Goal: Task Accomplishment & Management: Manage account settings

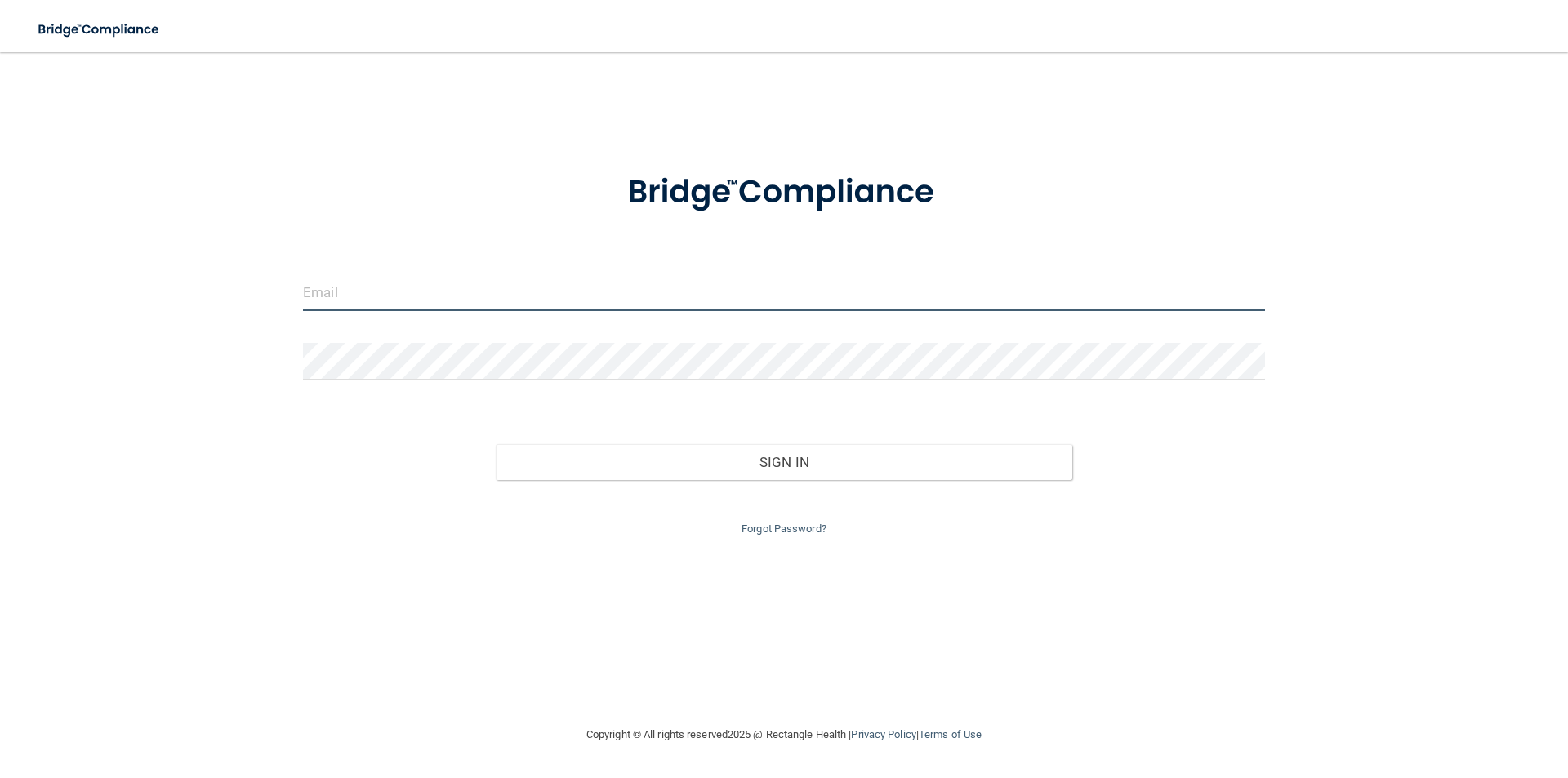
click at [431, 290] on input "email" at bounding box center [784, 292] width 962 height 36
click at [428, 303] on input "email" at bounding box center [784, 292] width 962 height 36
type input "[EMAIL_ADDRESS][DOMAIN_NAME]"
click at [385, 295] on input "[EMAIL_ADDRESS][DOMAIN_NAME]" at bounding box center [784, 292] width 962 height 36
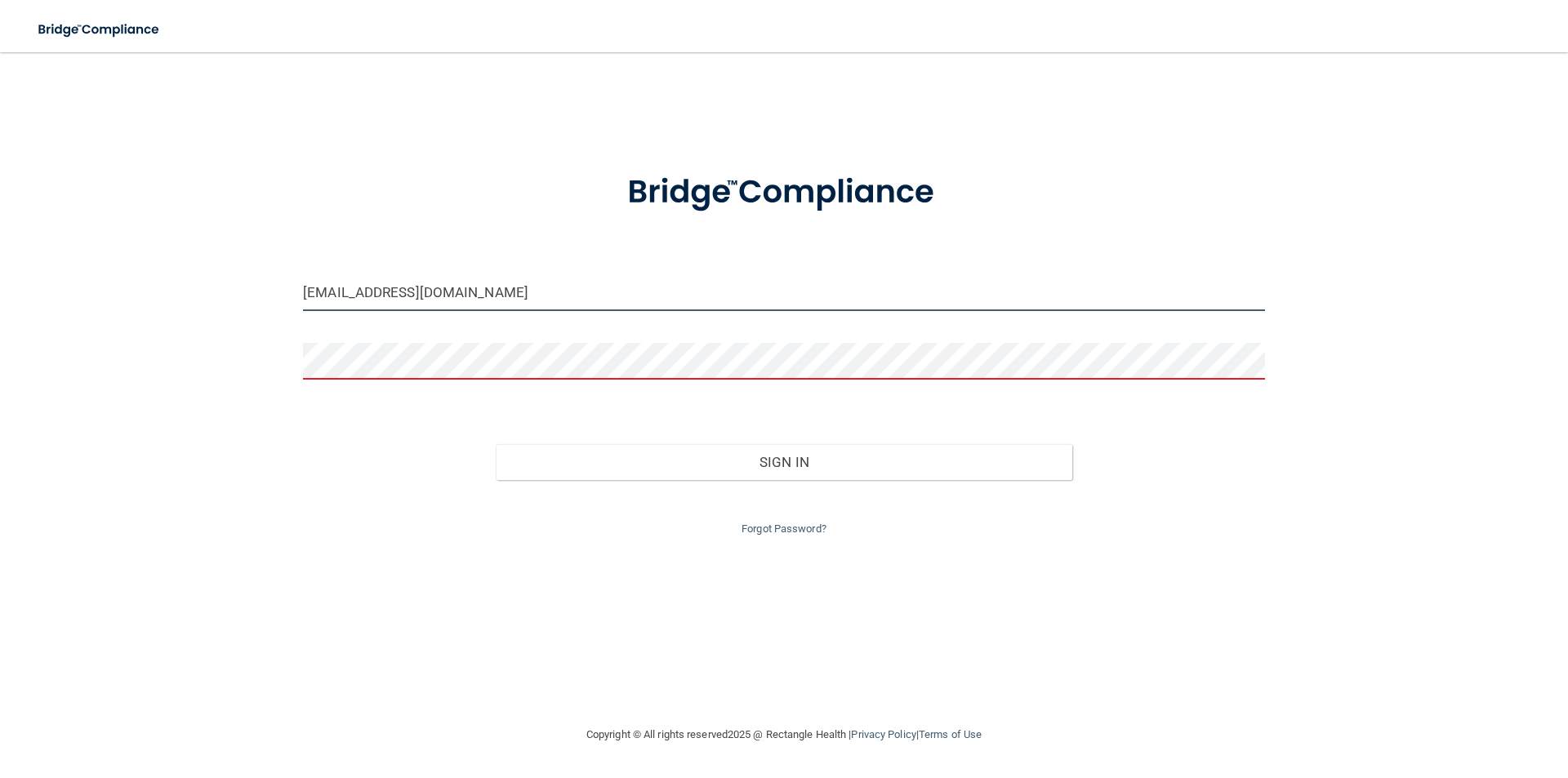
drag, startPoint x: 517, startPoint y: 299, endPoint x: 222, endPoint y: 243, distance: 300.3
click at [222, 243] on div "[EMAIL_ADDRESS][DOMAIN_NAME] Invalid email/password. You don't have permission …" at bounding box center [784, 388] width 1502 height 640
click at [344, 190] on div at bounding box center [784, 192] width 987 height 85
click at [404, 259] on form "[EMAIL_ADDRESS][DOMAIN_NAME] Invalid email/password. You don't have permission …" at bounding box center [784, 344] width 962 height 389
click at [592, 209] on div at bounding box center [784, 192] width 493 height 85
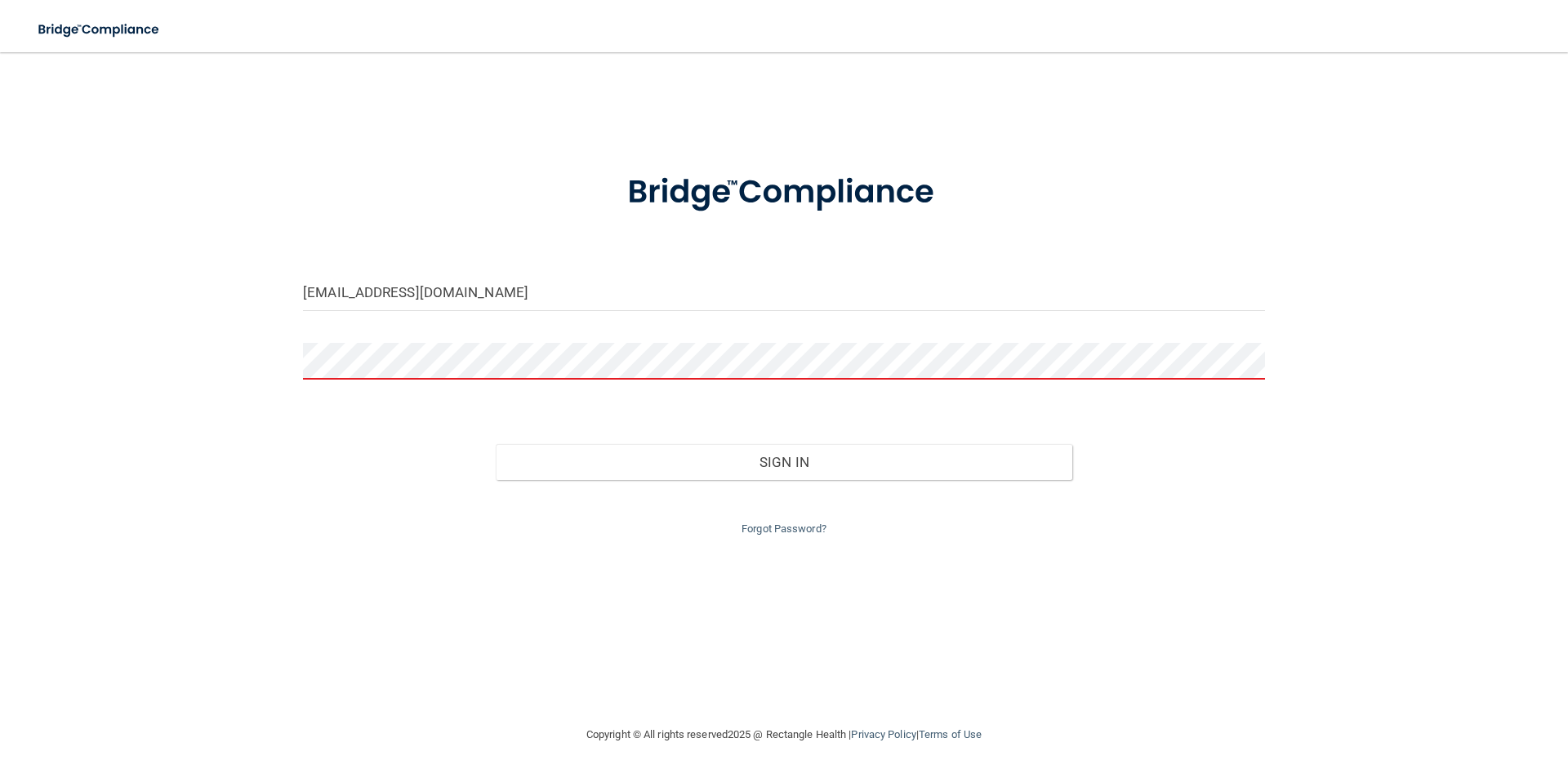
click at [550, 316] on div "[EMAIL_ADDRESS][DOMAIN_NAME]" at bounding box center [784, 299] width 987 height 49
click at [525, 288] on input "[EMAIL_ADDRESS][DOMAIN_NAME]" at bounding box center [784, 292] width 962 height 36
click at [496, 445] on button "Sign In" at bounding box center [784, 462] width 578 height 36
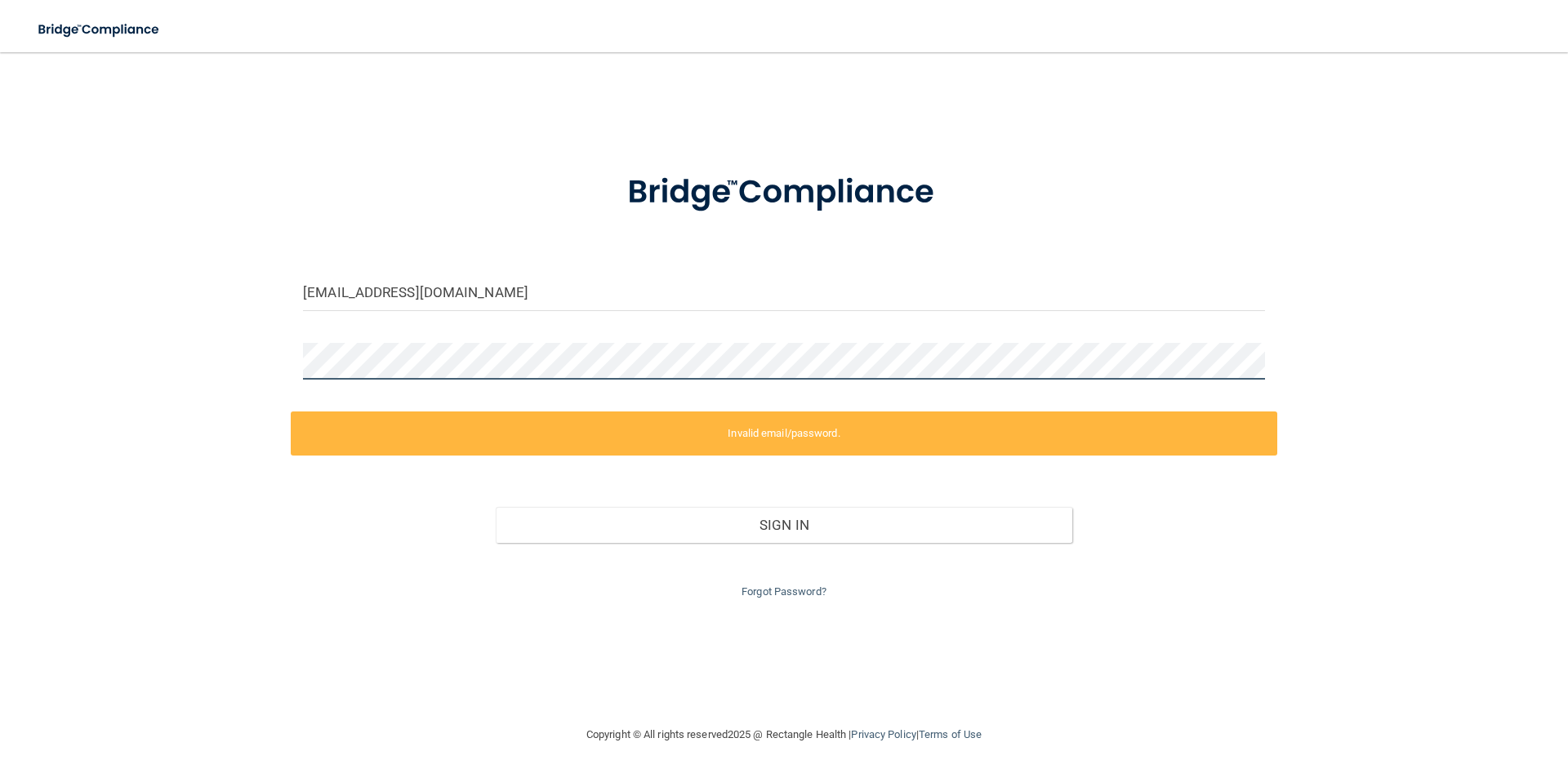
click at [21, 363] on main "[EMAIL_ADDRESS][DOMAIN_NAME] Invalid email/password. You don't have permission …" at bounding box center [784, 415] width 1568 height 726
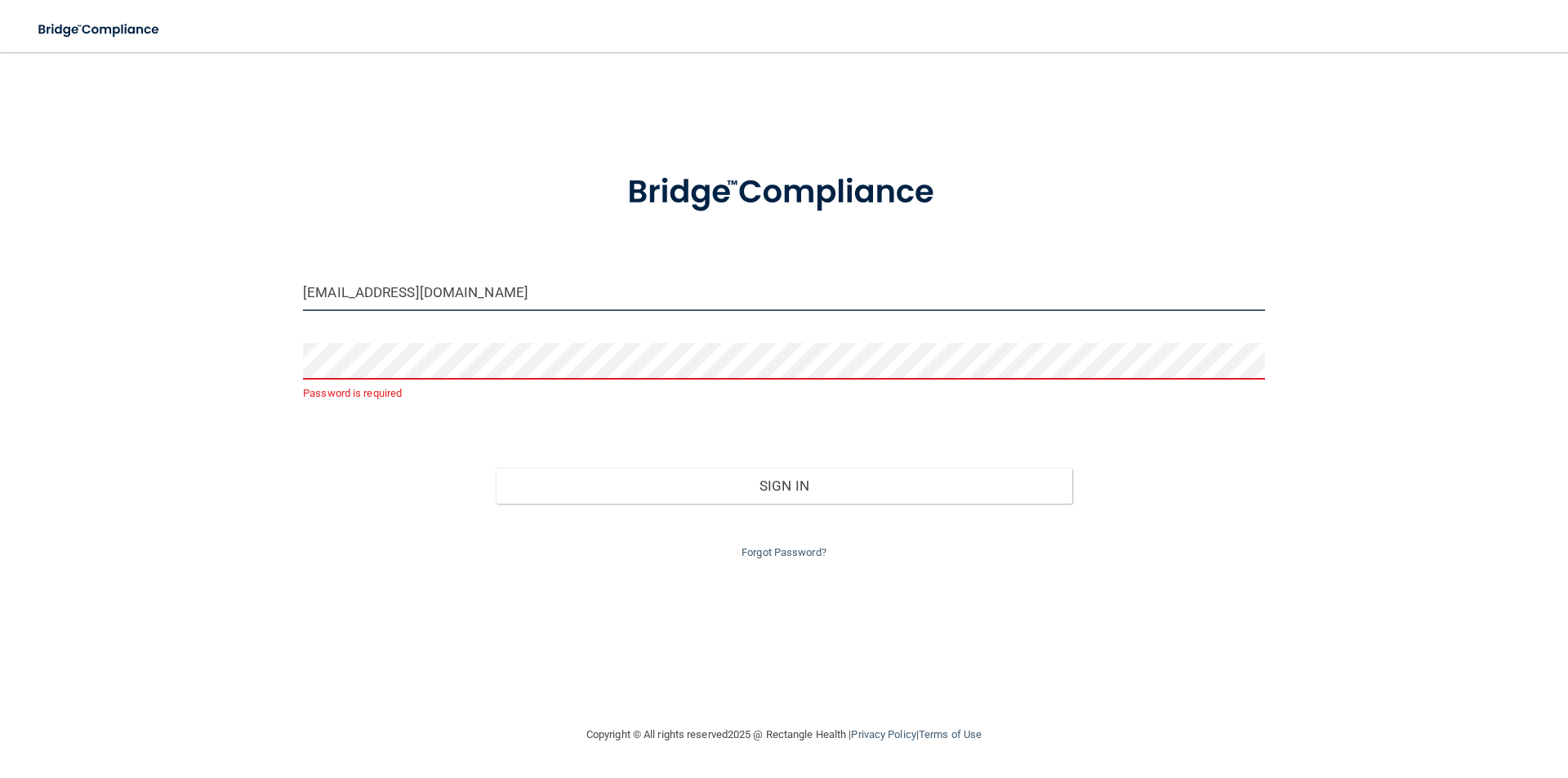
click at [543, 291] on input "[EMAIL_ADDRESS][DOMAIN_NAME]" at bounding box center [784, 292] width 962 height 36
